Goal: Task Accomplishment & Management: Use online tool/utility

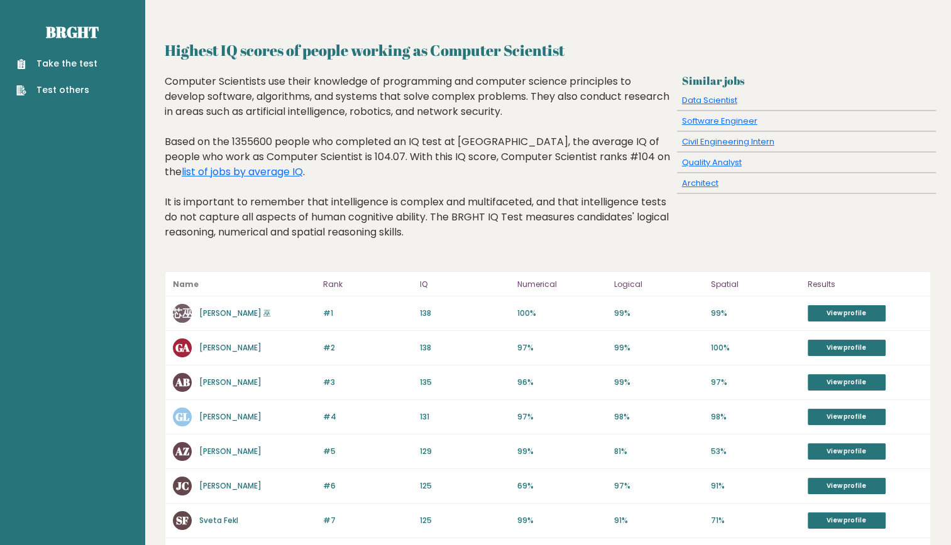
click at [67, 62] on link "Take the test" at bounding box center [56, 63] width 81 height 13
click at [63, 63] on link "Take the test" at bounding box center [56, 63] width 81 height 13
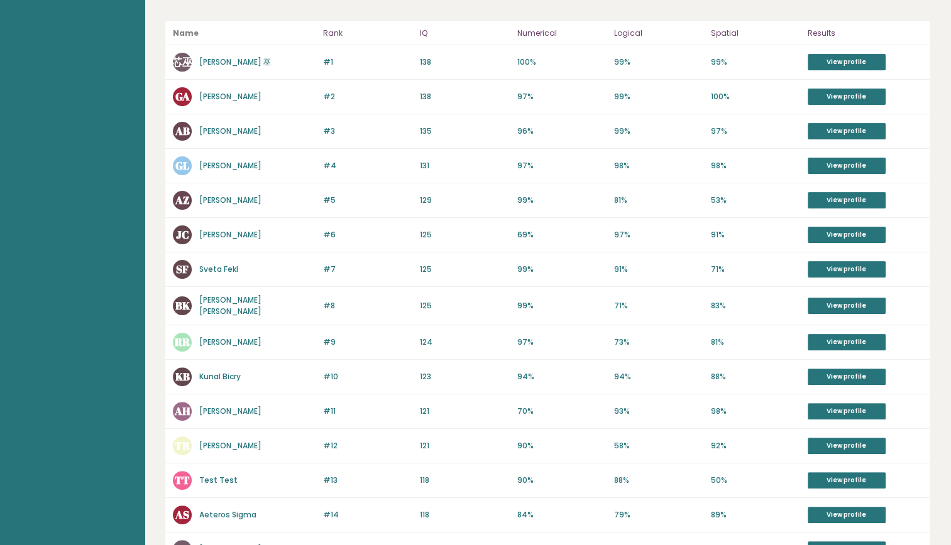
scroll to position [189, 0]
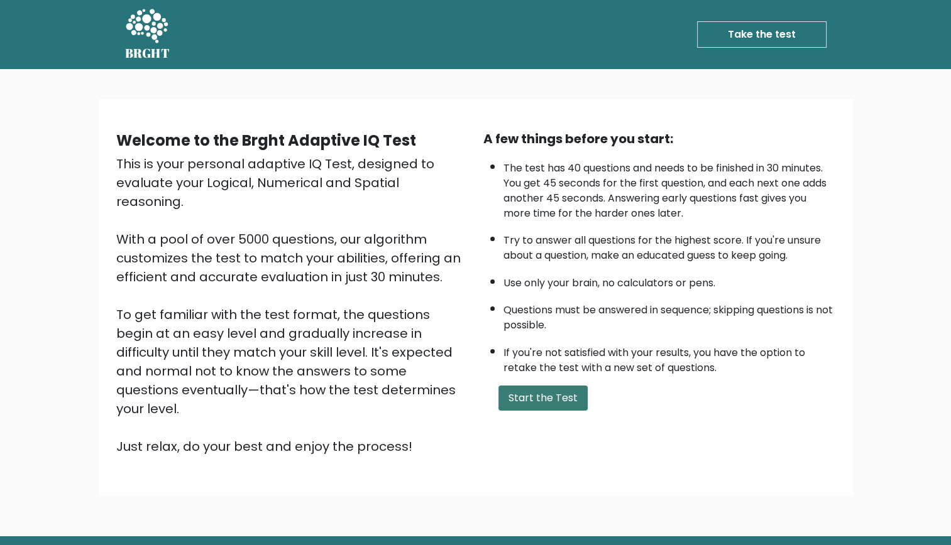
click at [544, 392] on button "Start the Test" at bounding box center [542, 398] width 89 height 25
click at [530, 397] on button "Start the Test" at bounding box center [542, 398] width 89 height 25
click at [540, 398] on button "Start the Test" at bounding box center [542, 398] width 89 height 25
click at [544, 395] on button "Start the Test" at bounding box center [542, 398] width 89 height 25
click at [536, 396] on button "Start the Test" at bounding box center [542, 398] width 89 height 25
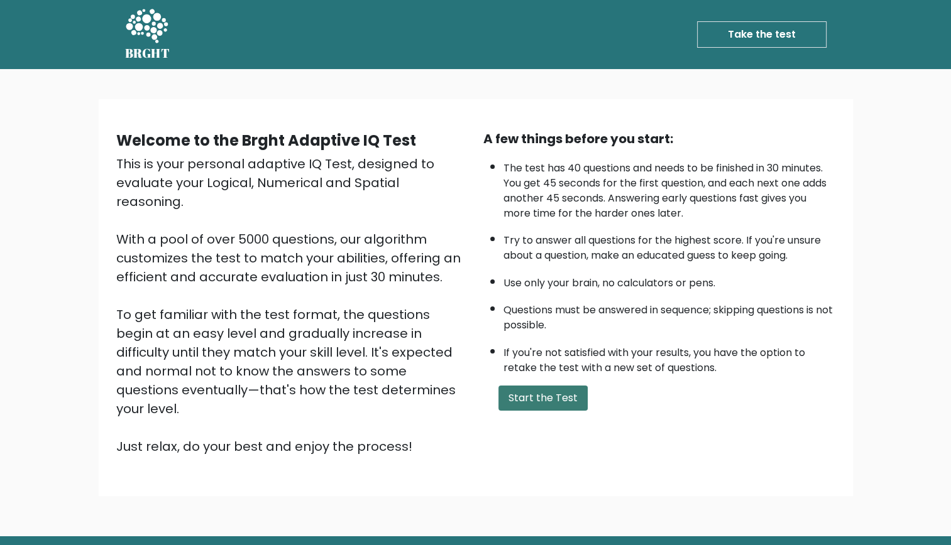
click at [532, 387] on button "Start the Test" at bounding box center [542, 398] width 89 height 25
click at [540, 393] on button "Start the Test" at bounding box center [542, 398] width 89 height 25
